Goal: Find specific page/section: Find specific page/section

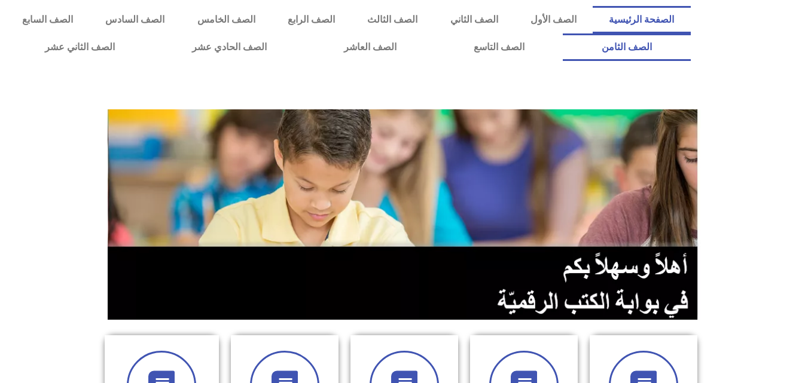
click at [563, 33] on link "الصف الثامن" at bounding box center [626, 47] width 127 height 28
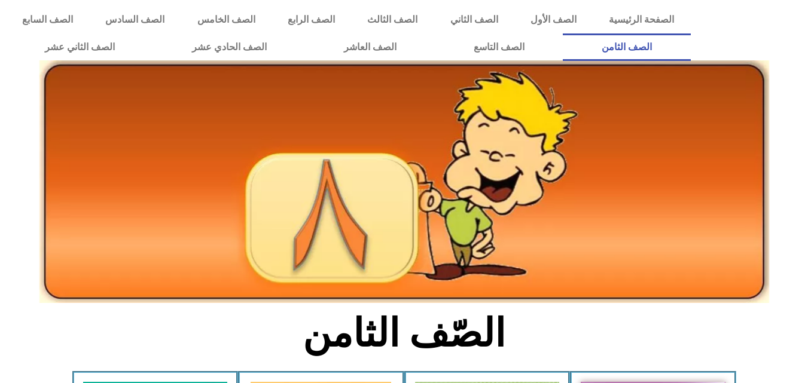
scroll to position [239, 0]
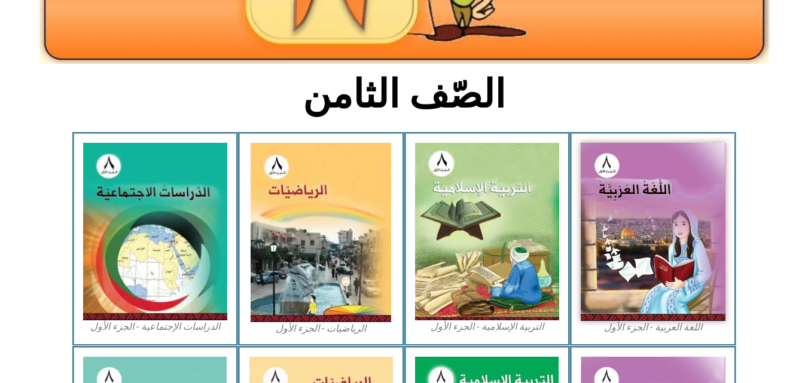
click at [529, 194] on img at bounding box center [487, 232] width 145 height 178
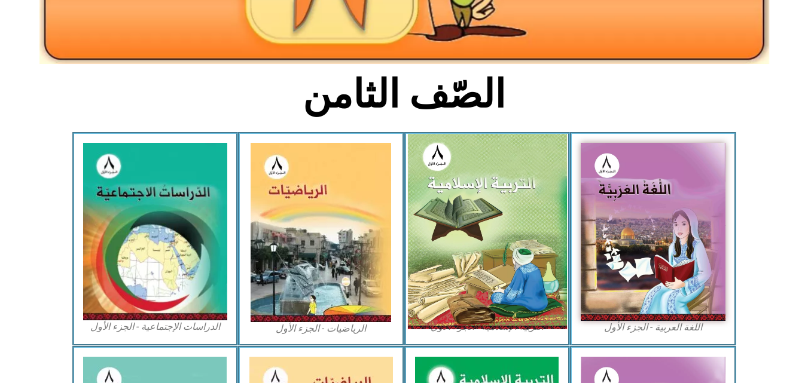
click at [526, 195] on img at bounding box center [486, 232] width 159 height 196
click at [526, 197] on img at bounding box center [486, 232] width 159 height 196
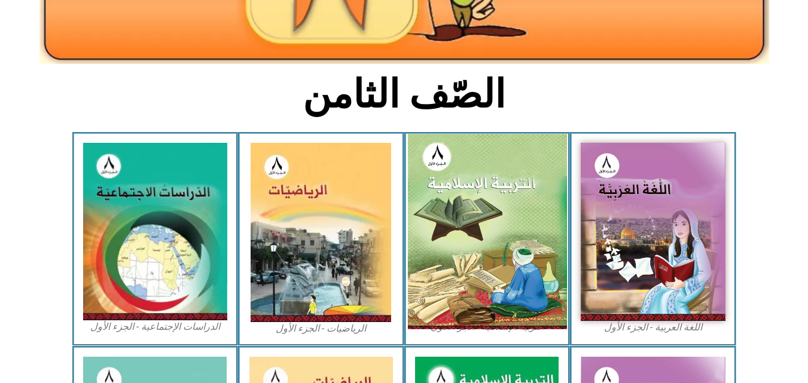
click at [526, 198] on img at bounding box center [486, 232] width 159 height 196
drag, startPoint x: 526, startPoint y: 198, endPoint x: 517, endPoint y: 197, distance: 9.0
click at [524, 200] on img at bounding box center [486, 232] width 159 height 196
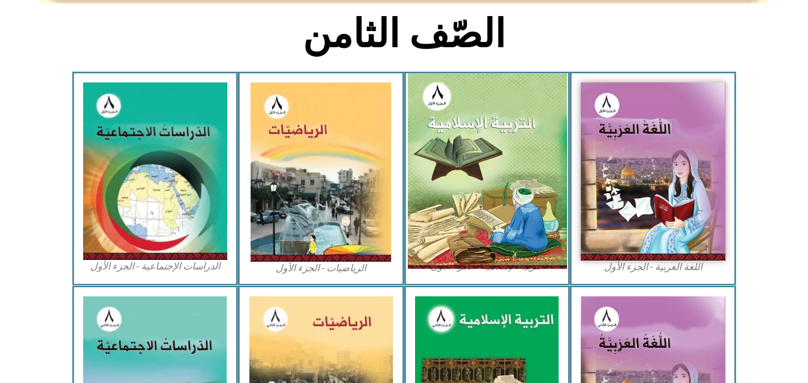
scroll to position [419, 0]
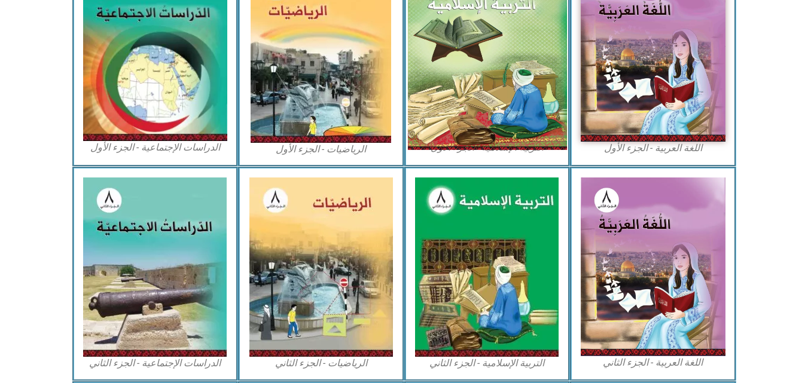
click at [456, 34] on img at bounding box center [486, 53] width 159 height 196
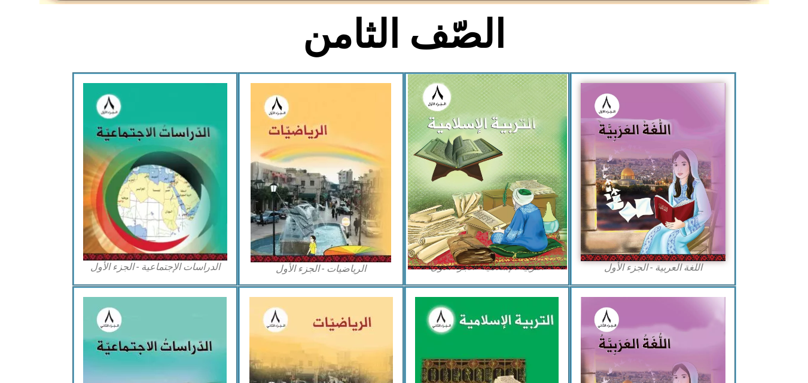
click at [480, 130] on img at bounding box center [486, 172] width 159 height 196
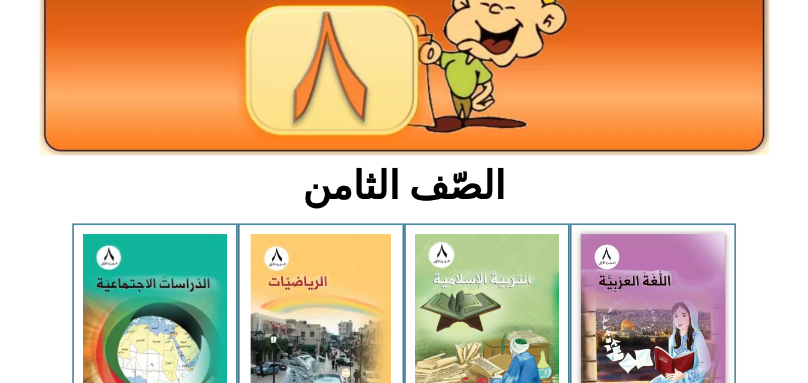
scroll to position [0, 0]
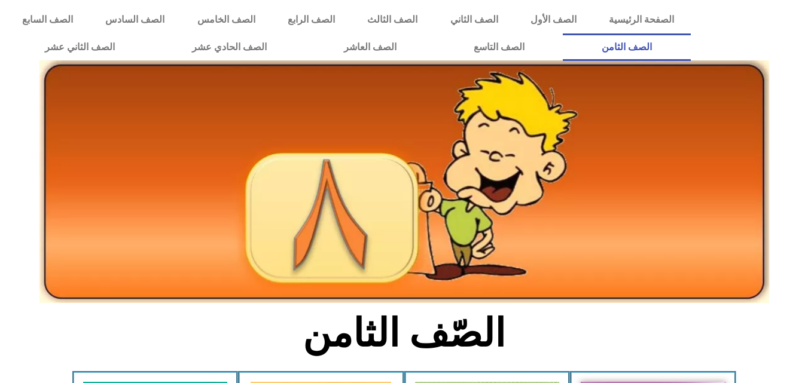
click at [563, 33] on link "الصف الثامن" at bounding box center [626, 47] width 127 height 28
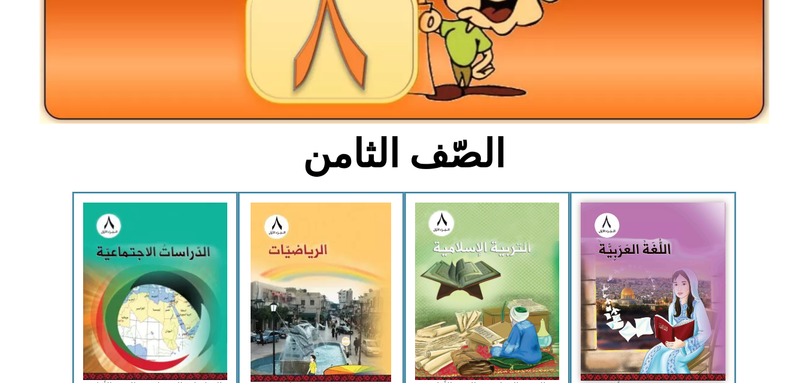
drag, startPoint x: 0, startPoint y: 0, endPoint x: 504, endPoint y: 249, distance: 562.3
click at [501, 250] on img at bounding box center [487, 292] width 145 height 178
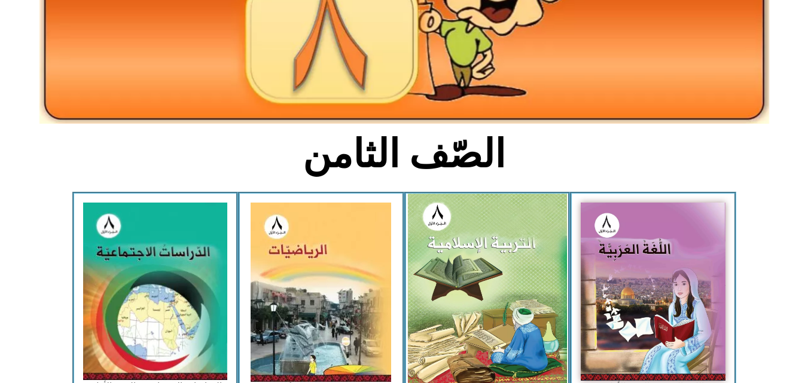
click at [467, 230] on img at bounding box center [486, 292] width 159 height 196
click at [498, 206] on img at bounding box center [486, 292] width 159 height 196
click at [494, 248] on img at bounding box center [486, 292] width 159 height 196
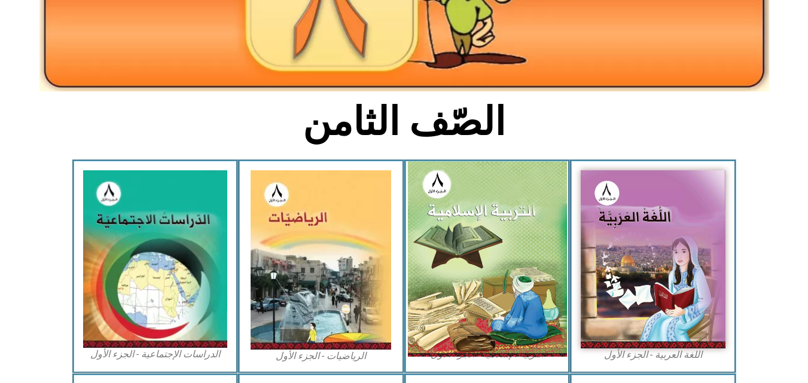
scroll to position [239, 0]
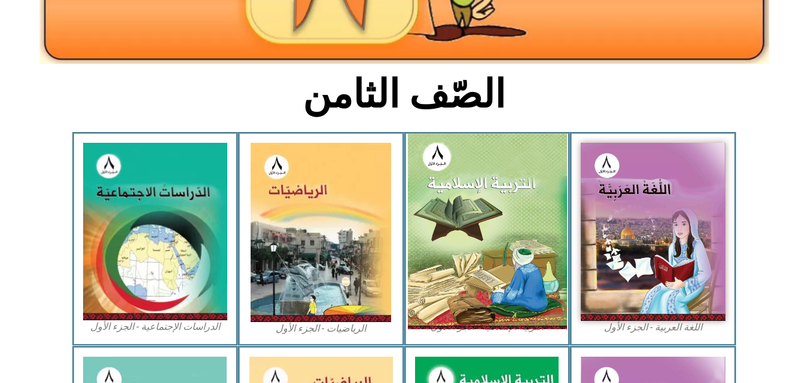
click at [475, 248] on img at bounding box center [486, 232] width 159 height 196
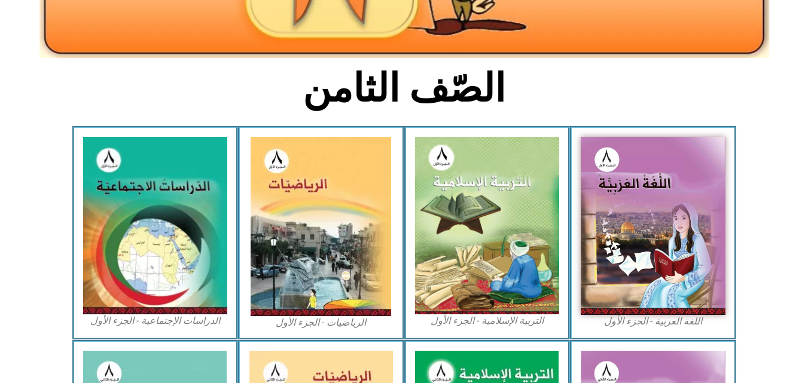
scroll to position [299, 0]
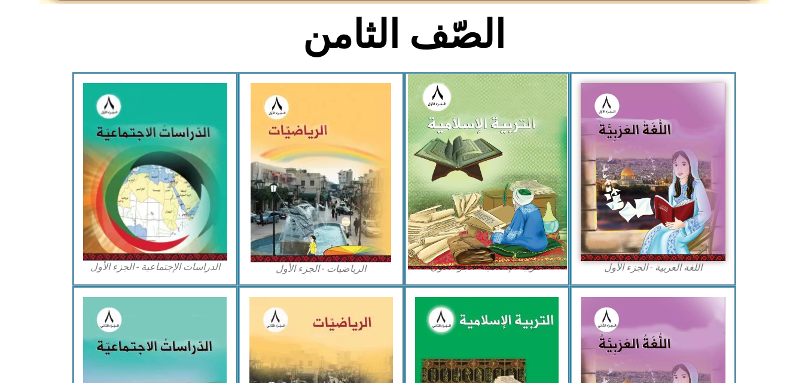
click at [494, 163] on img at bounding box center [486, 172] width 159 height 196
click at [472, 153] on img at bounding box center [486, 172] width 159 height 196
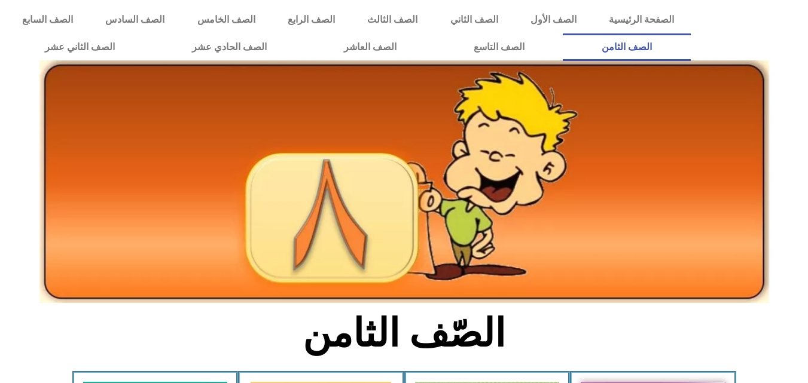
scroll to position [419, 0]
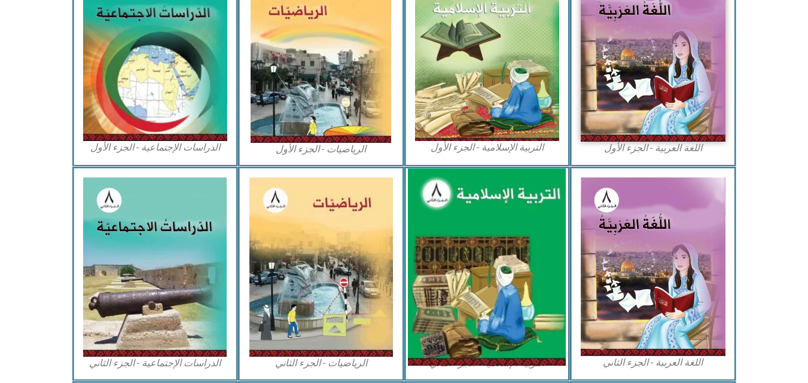
click at [457, 204] on img at bounding box center [487, 267] width 158 height 197
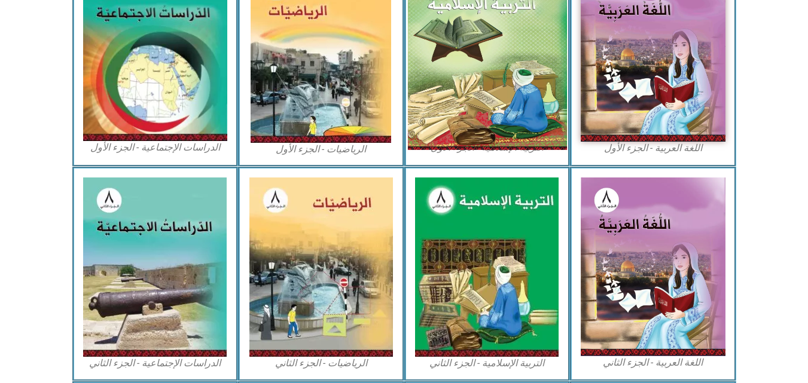
click at [479, 124] on img at bounding box center [486, 53] width 159 height 196
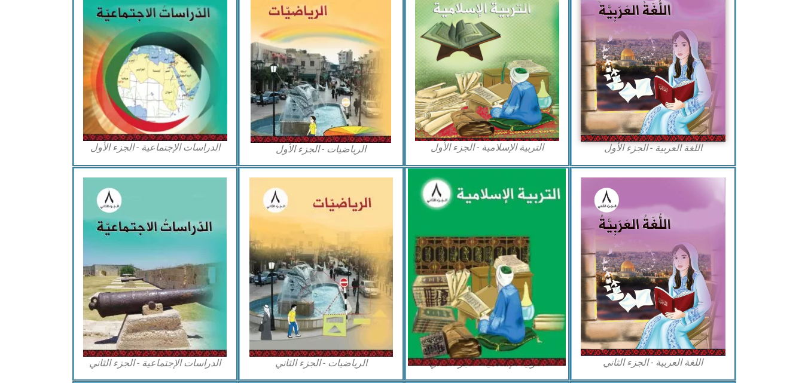
click at [479, 201] on img at bounding box center [487, 267] width 158 height 197
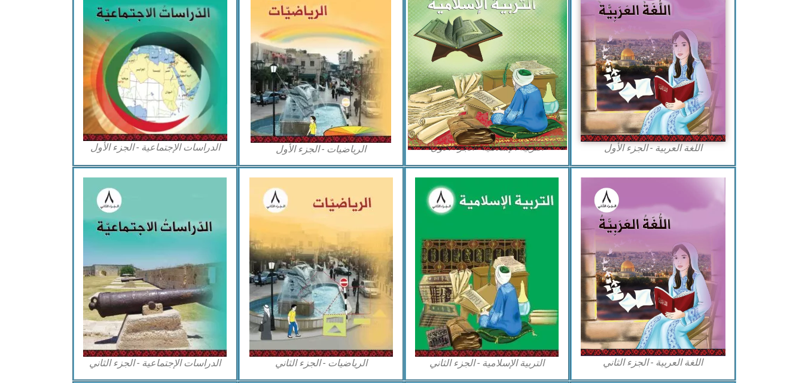
click at [456, 37] on img at bounding box center [486, 53] width 159 height 196
click at [454, 55] on img at bounding box center [486, 53] width 159 height 196
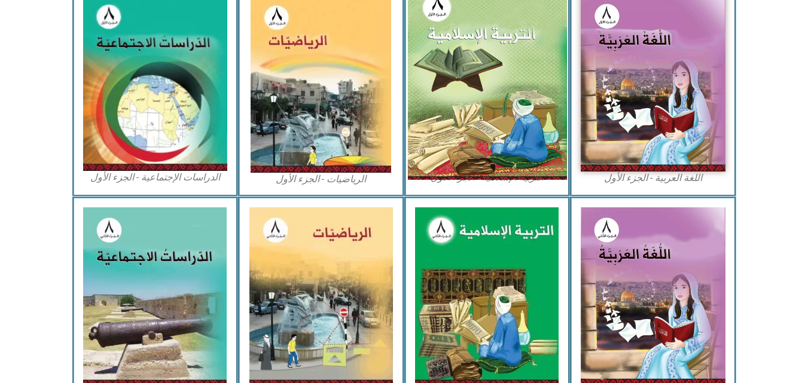
scroll to position [359, 0]
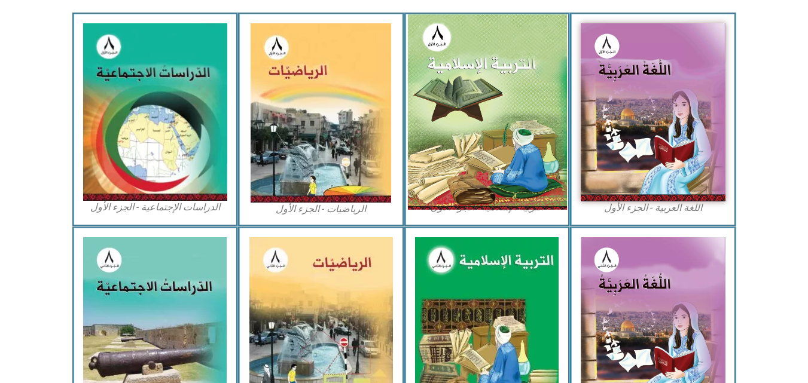
click at [472, 71] on img at bounding box center [486, 112] width 159 height 196
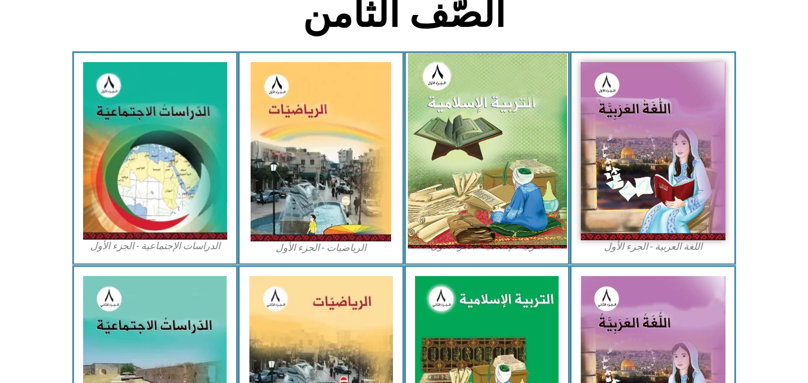
scroll to position [299, 0]
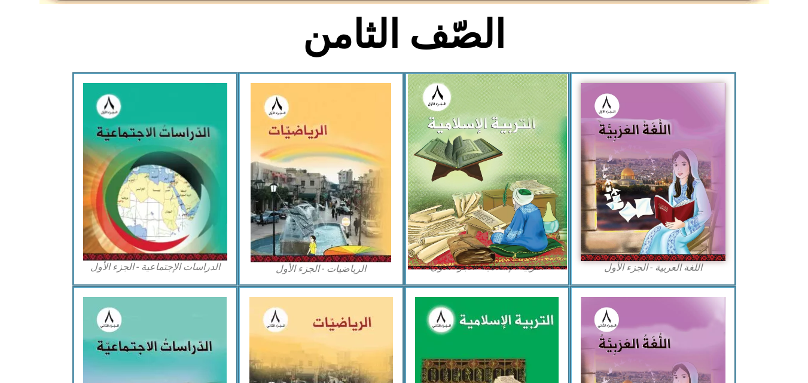
click at [469, 115] on img at bounding box center [486, 172] width 159 height 196
click at [460, 115] on img at bounding box center [486, 172] width 159 height 196
click at [454, 141] on img at bounding box center [486, 172] width 159 height 196
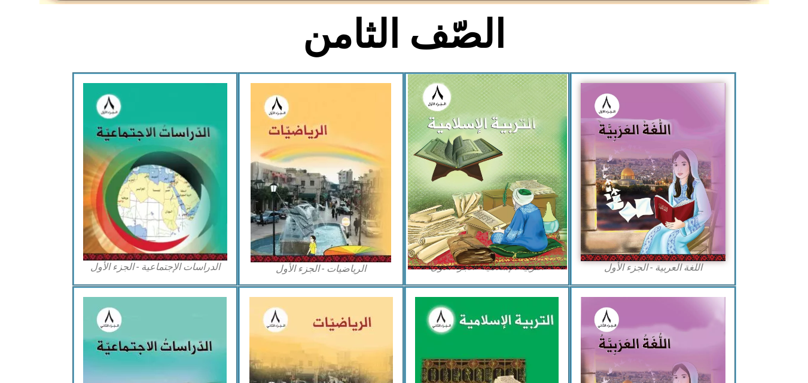
click at [414, 173] on img at bounding box center [486, 172] width 159 height 196
click at [444, 176] on img at bounding box center [486, 172] width 159 height 196
drag, startPoint x: 444, startPoint y: 176, endPoint x: 456, endPoint y: 180, distance: 12.5
click at [444, 176] on img at bounding box center [486, 172] width 159 height 196
click at [456, 180] on img at bounding box center [486, 172] width 159 height 196
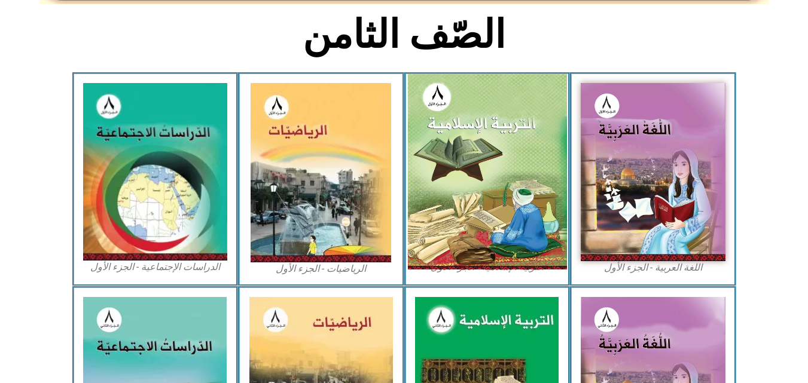
click at [533, 203] on img at bounding box center [486, 172] width 159 height 196
click at [503, 155] on img at bounding box center [486, 172] width 159 height 196
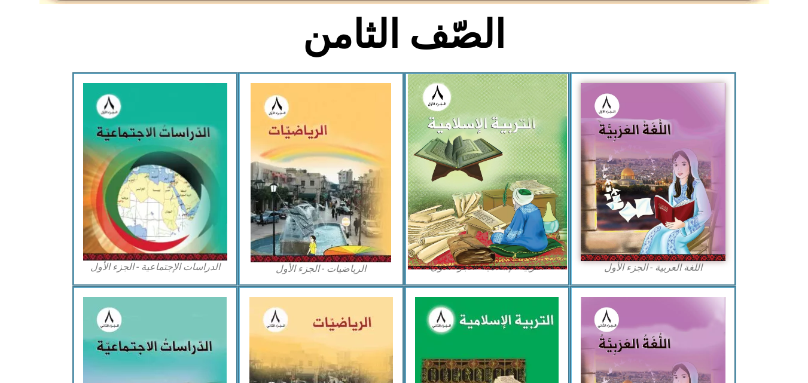
click at [503, 155] on img at bounding box center [486, 172] width 159 height 196
click at [456, 137] on img at bounding box center [486, 172] width 159 height 196
